Goal: Navigation & Orientation: Find specific page/section

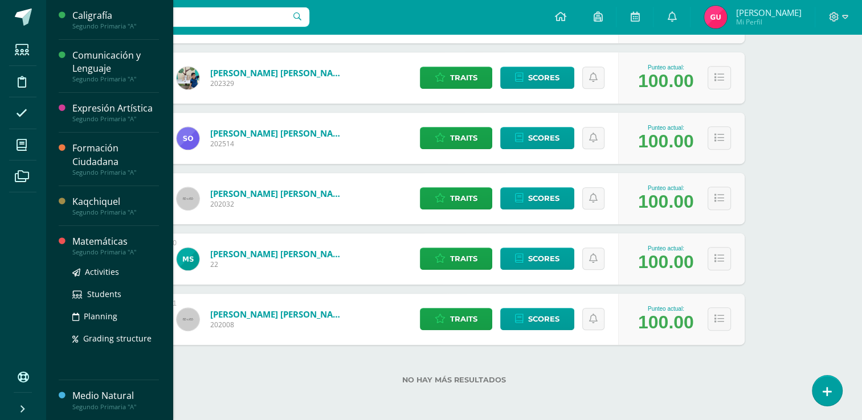
click at [92, 245] on div "Matemáticas" at bounding box center [115, 241] width 87 height 13
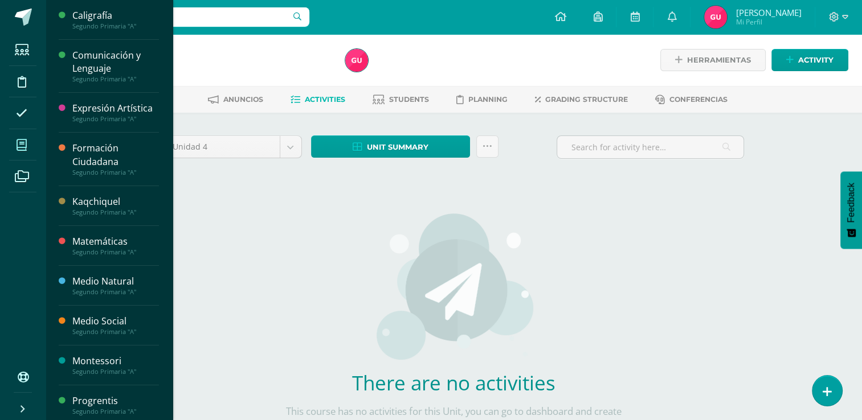
click at [24, 147] on icon at bounding box center [22, 145] width 10 height 11
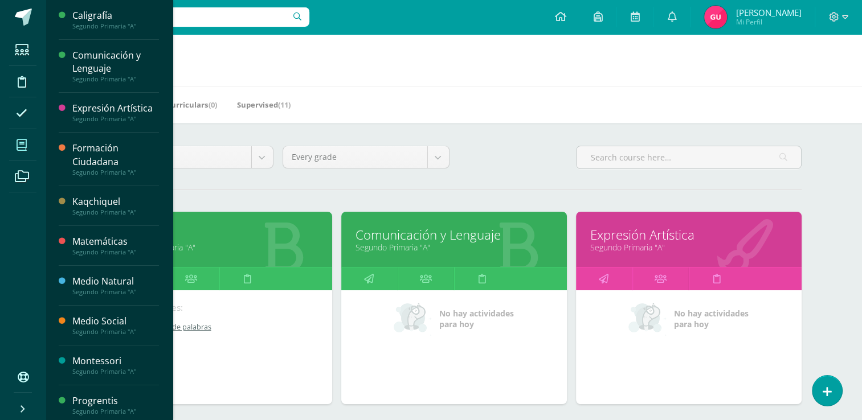
click at [200, 329] on link "Lectura lluvia de palabras" at bounding box center [220, 327] width 193 height 10
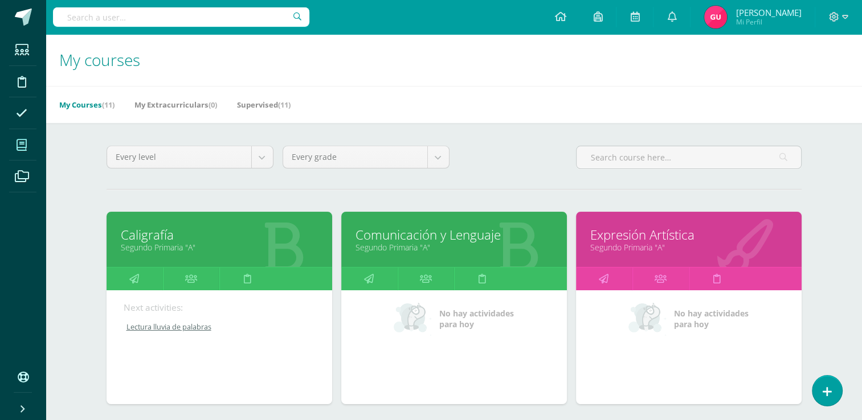
click at [25, 144] on icon at bounding box center [22, 145] width 10 height 11
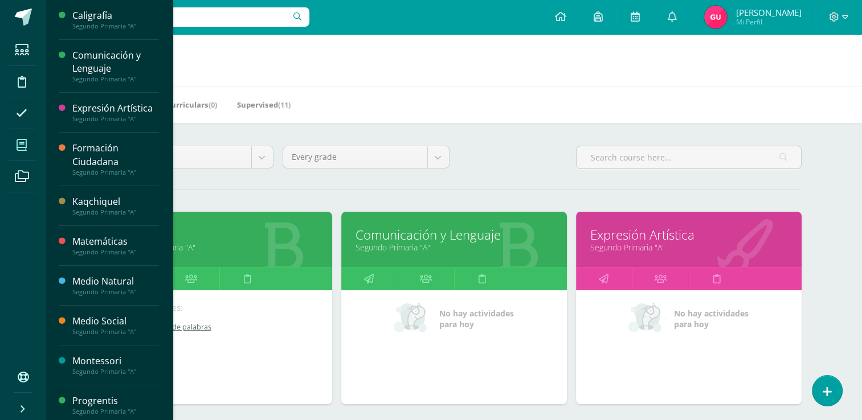
scroll to position [57, 0]
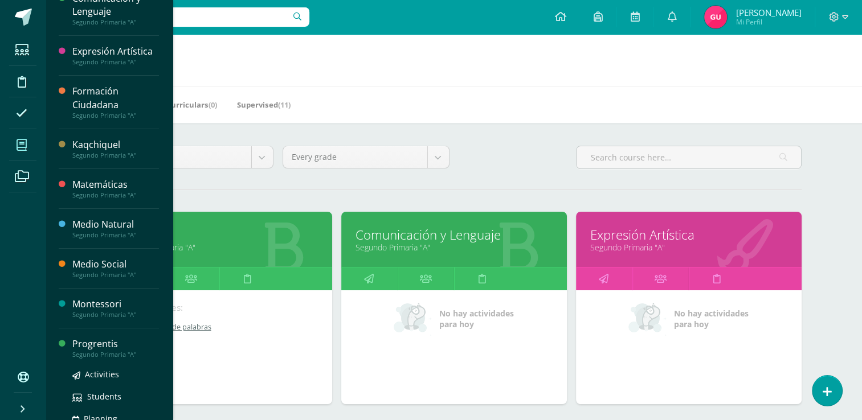
click at [84, 339] on div "Progrentis" at bounding box center [115, 344] width 87 height 13
